Goal: Information Seeking & Learning: Learn about a topic

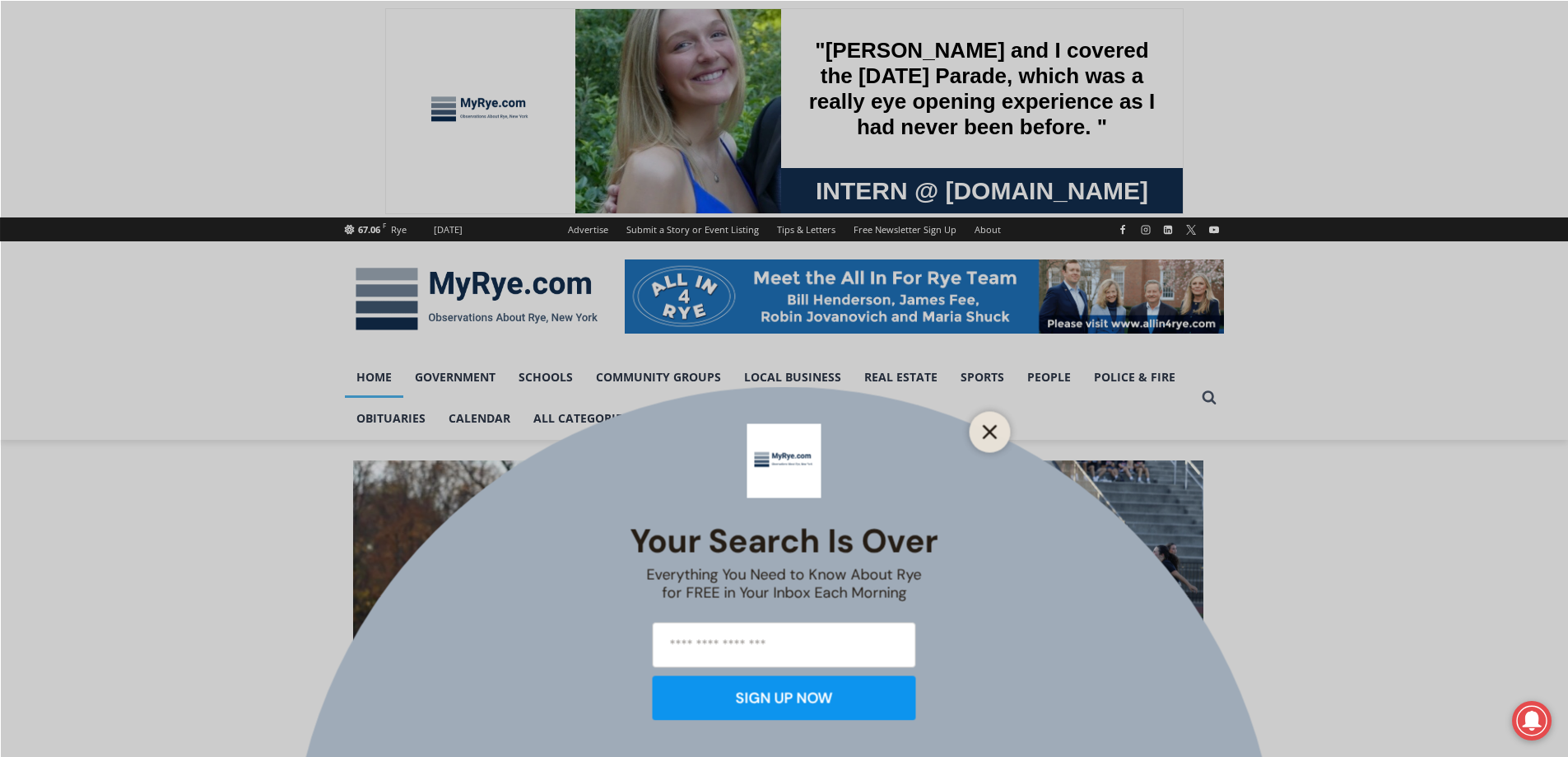
click at [996, 431] on icon "Close" at bounding box center [990, 431] width 14 height 14
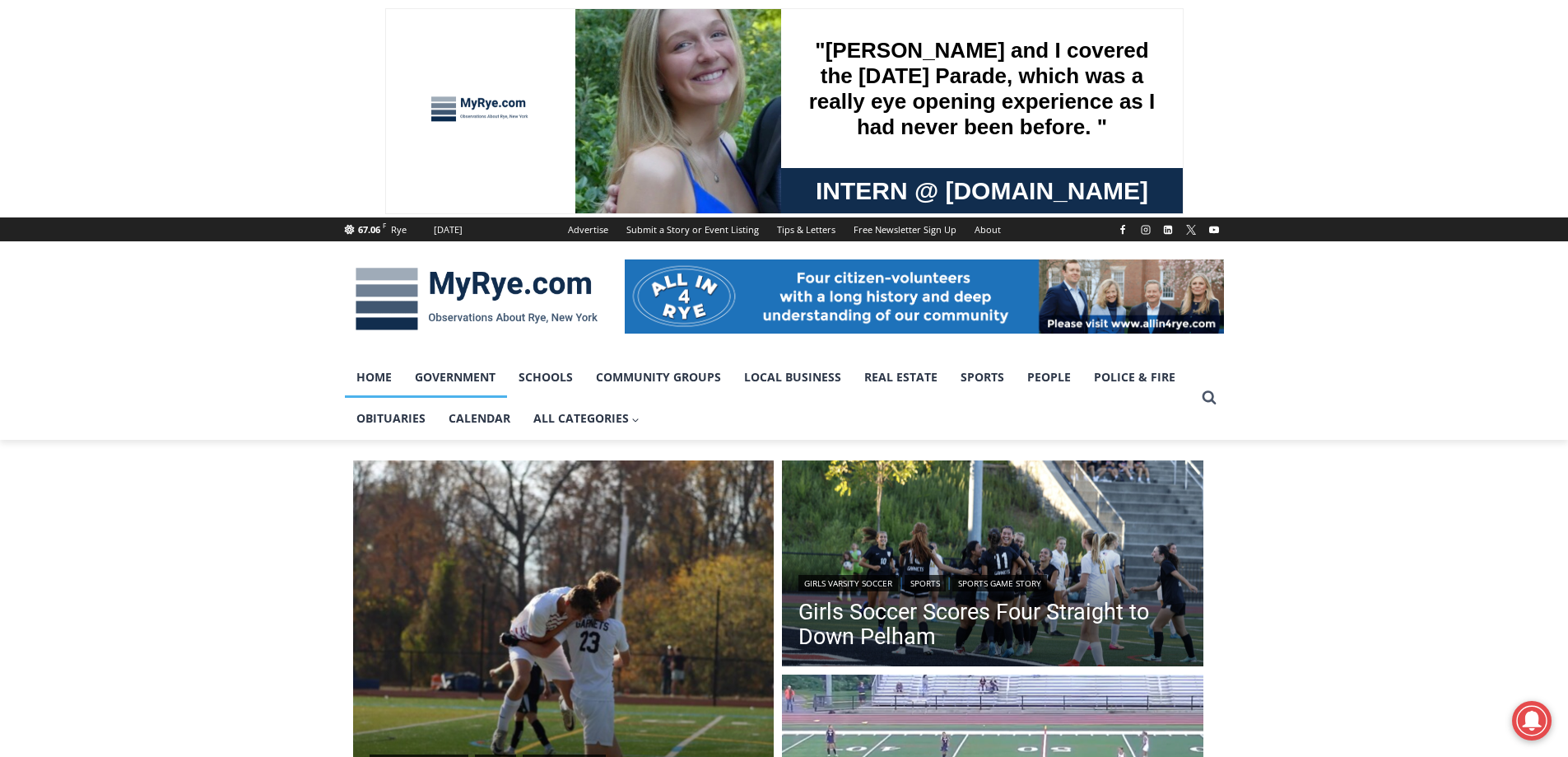
click at [473, 383] on link "Government" at bounding box center [454, 377] width 103 height 41
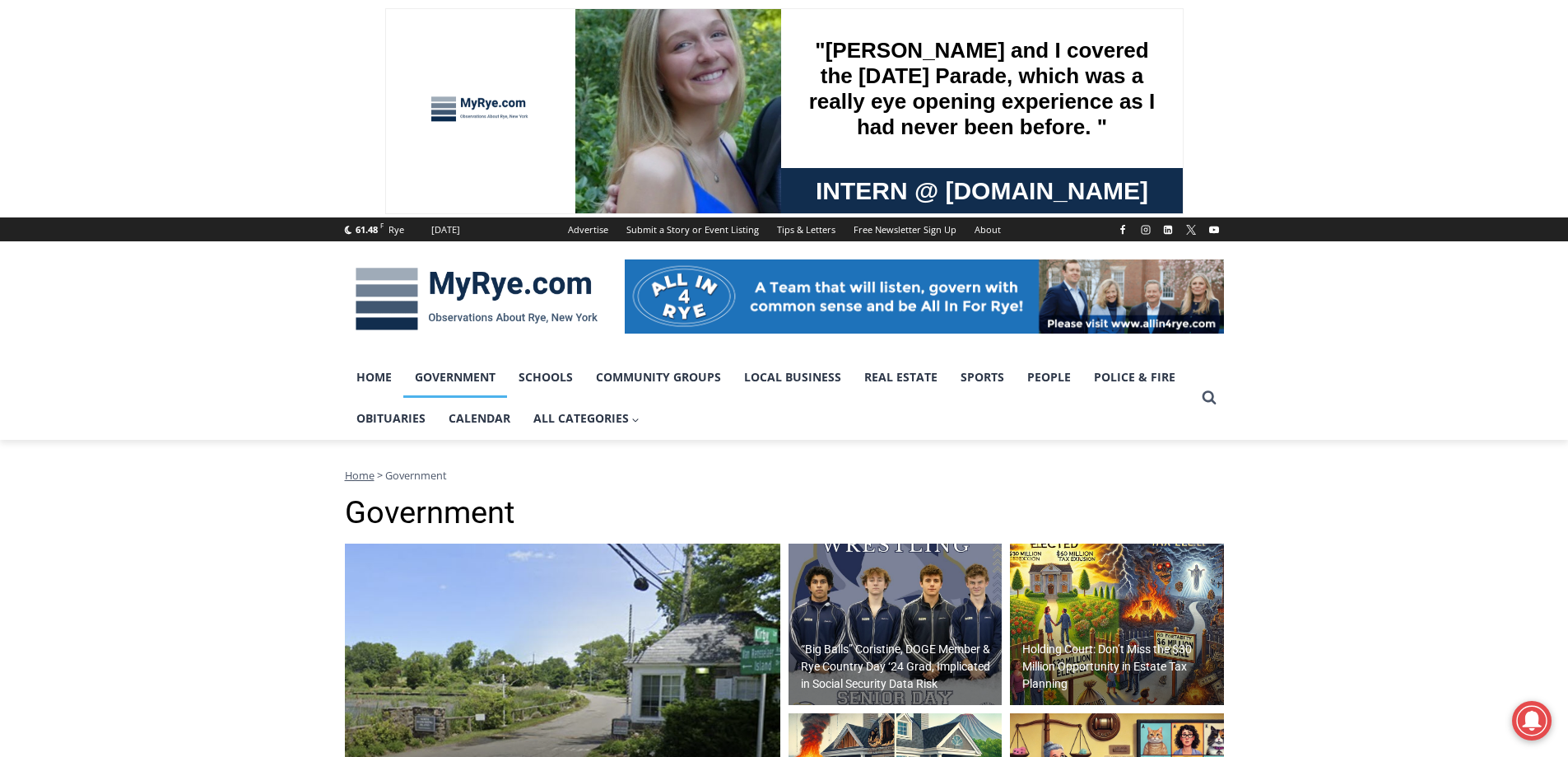
click at [611, 644] on img at bounding box center [562, 708] width 435 height 329
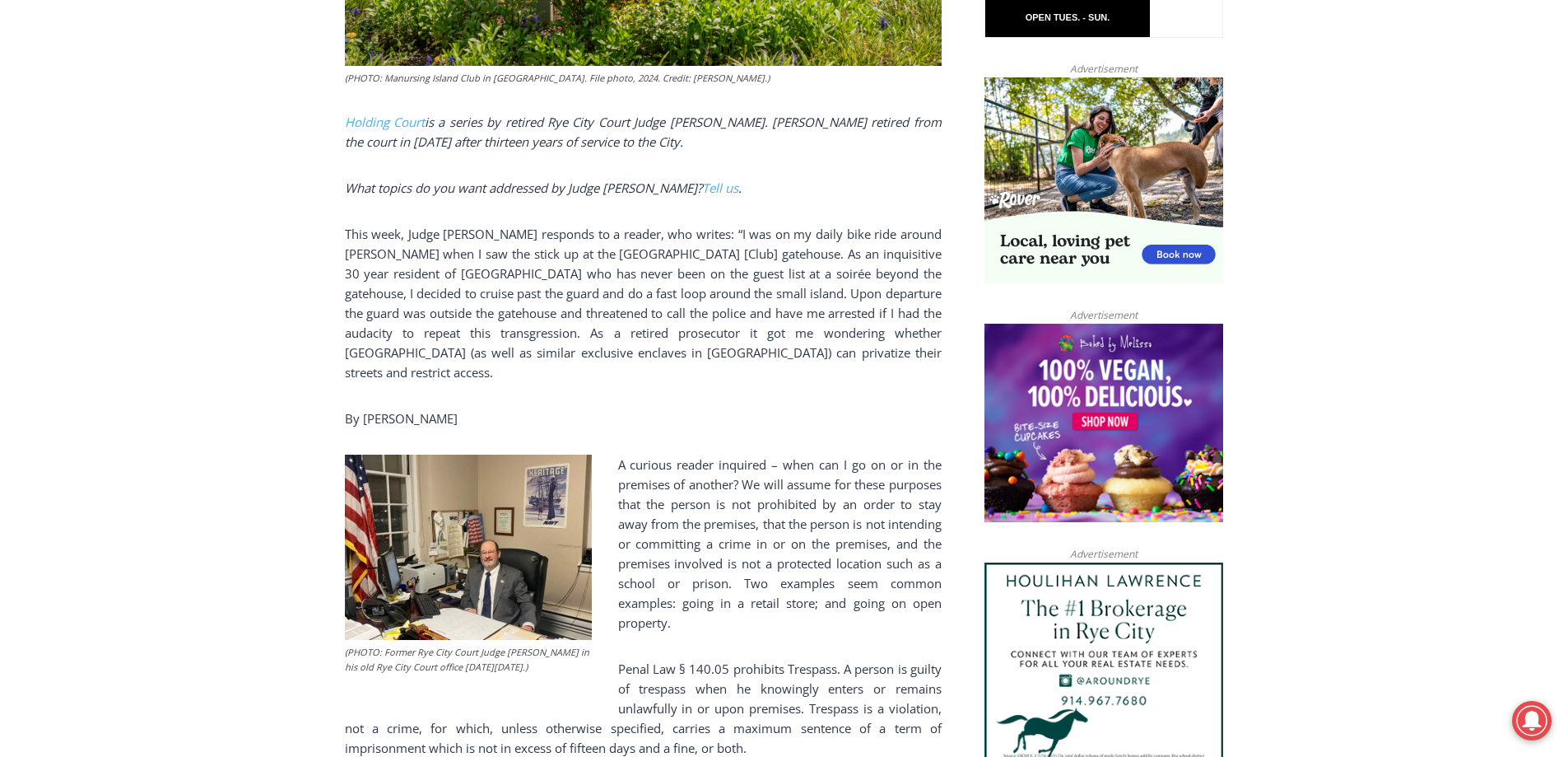
scroll to position [1318, 0]
